Goal: Use online tool/utility: Utilize a website feature to perform a specific function

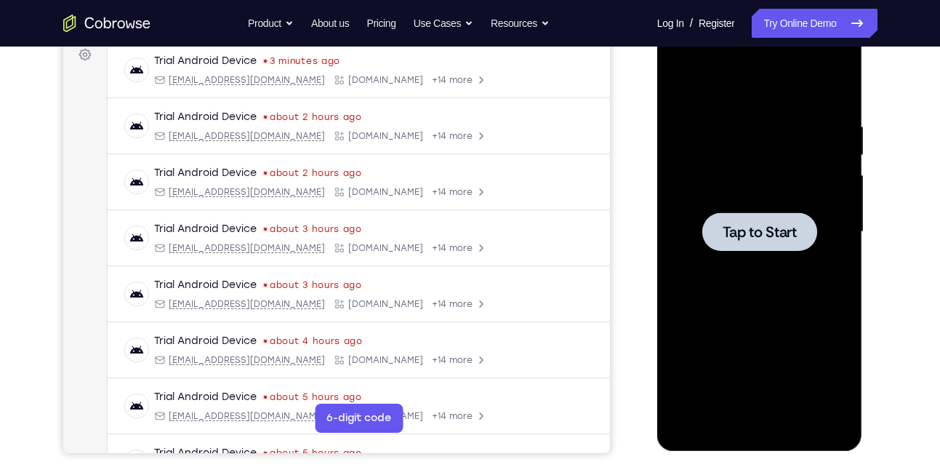
click at [750, 245] on div at bounding box center [760, 231] width 115 height 39
drag, startPoint x: 657, startPoint y: 17, endPoint x: 797, endPoint y: 241, distance: 263.3
click at [797, 239] on span "Tap to Start" at bounding box center [760, 232] width 74 height 15
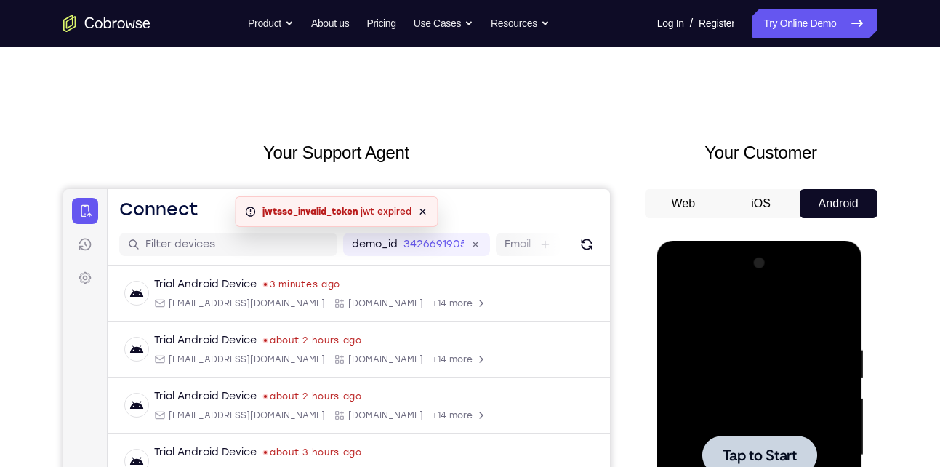
click at [769, 195] on button "iOS" at bounding box center [761, 203] width 78 height 29
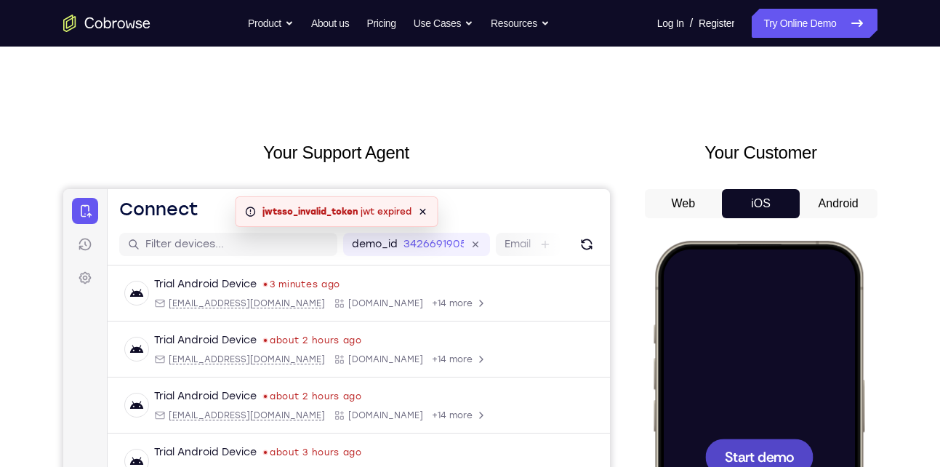
click at [804, 208] on button "Android" at bounding box center [839, 203] width 78 height 29
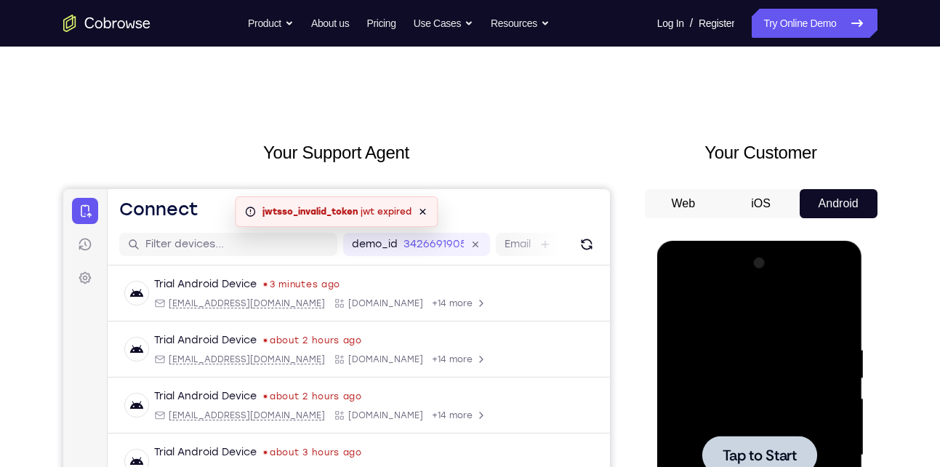
click at [755, 436] on div at bounding box center [760, 455] width 115 height 39
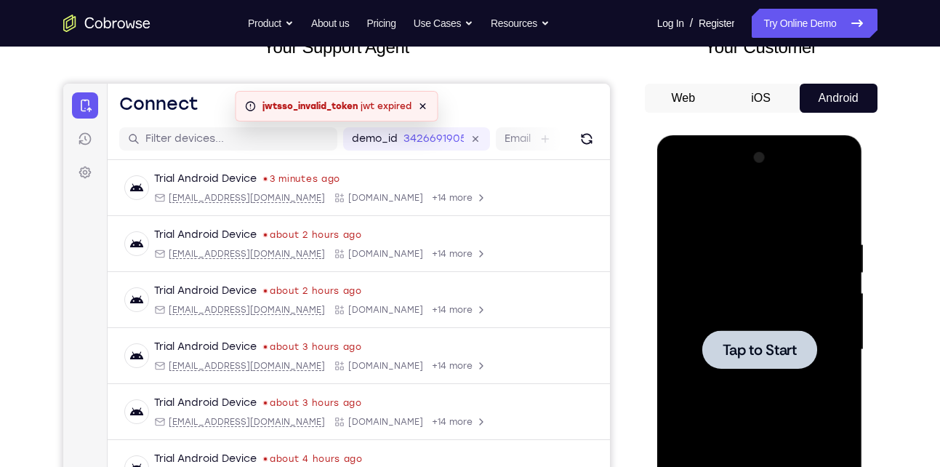
scroll to position [108, 0]
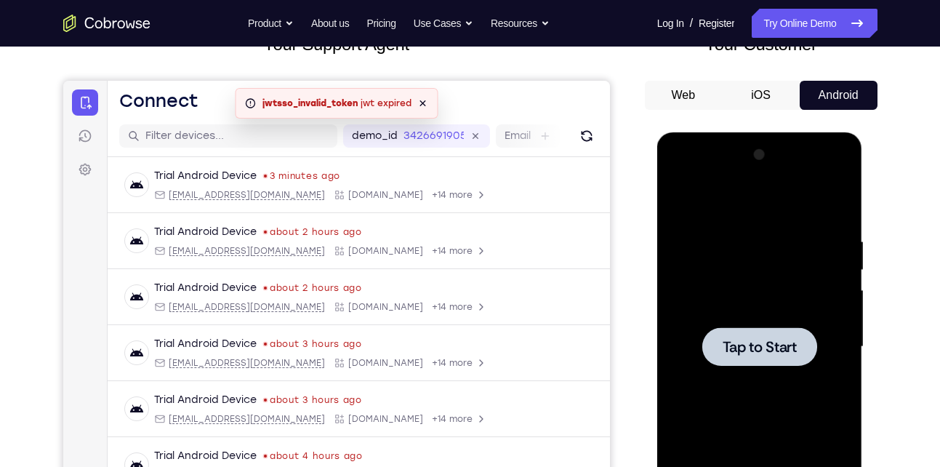
click at [763, 352] on span "Tap to Start" at bounding box center [760, 347] width 74 height 15
click at [835, 8] on nav "Go back Powerful, Flexible and Trustworthy. Avoid all extra friction for both A…" at bounding box center [470, 23] width 940 height 47
click at [828, 15] on link "Try Online Demo" at bounding box center [814, 23] width 125 height 29
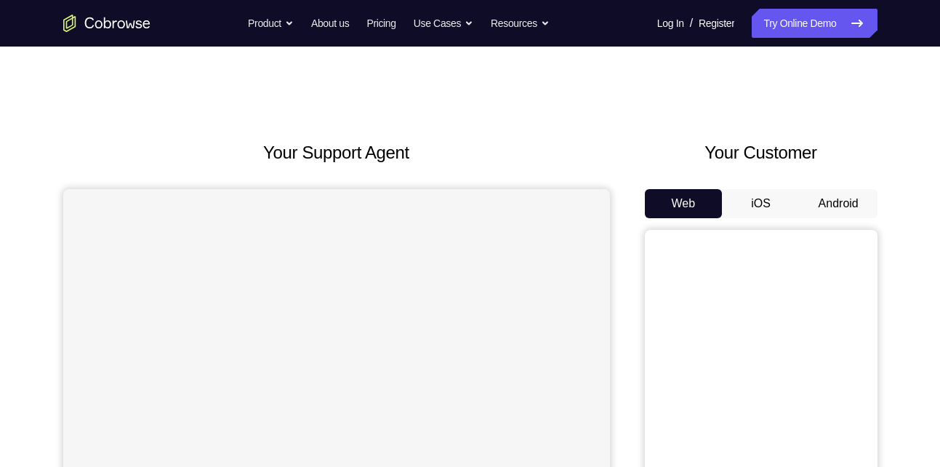
click at [862, 204] on button "Android" at bounding box center [839, 203] width 78 height 29
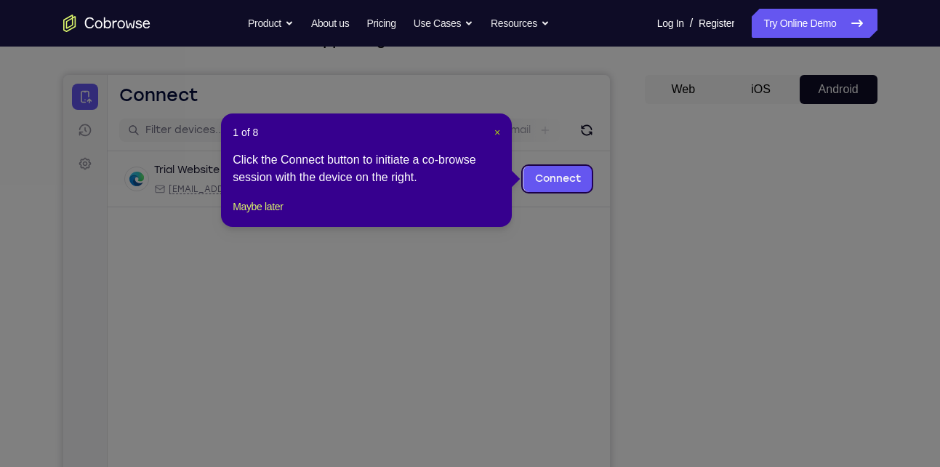
click at [495, 134] on span "×" at bounding box center [498, 133] width 6 height 12
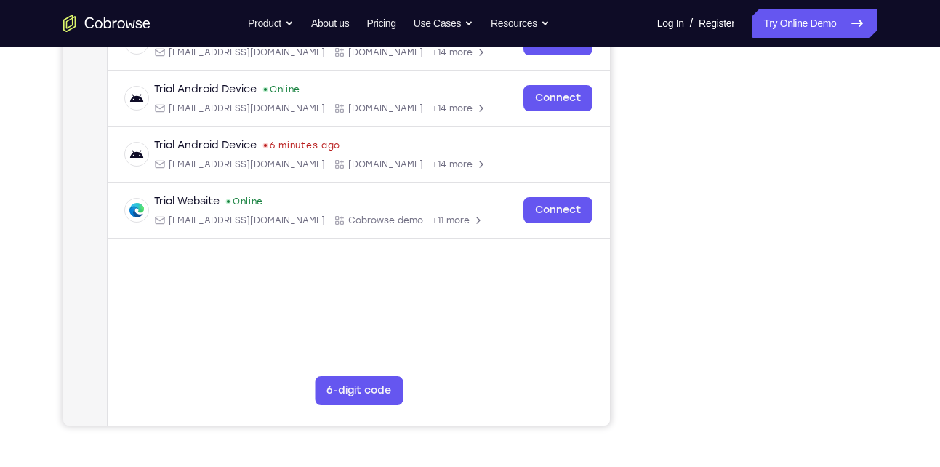
scroll to position [253, 0]
